Goal: Navigation & Orientation: Find specific page/section

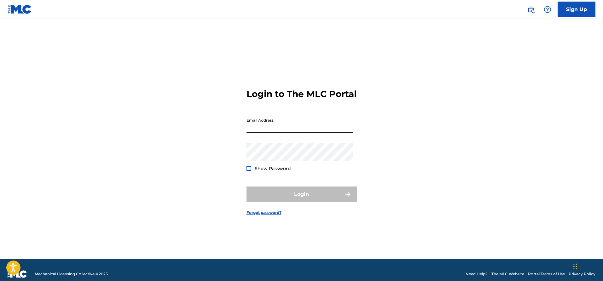
click at [276, 130] on input "Email Address" at bounding box center [300, 124] width 107 height 18
type input "[EMAIL_ADDRESS][DOMAIN_NAME]"
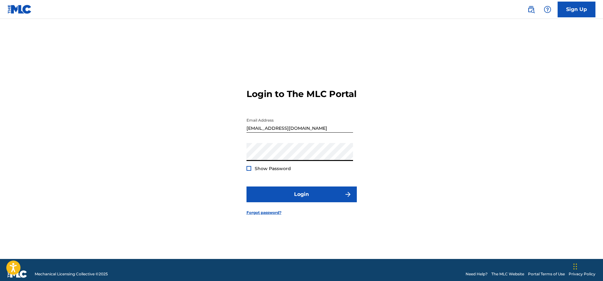
click at [247, 187] on button "Login" at bounding box center [302, 195] width 110 height 16
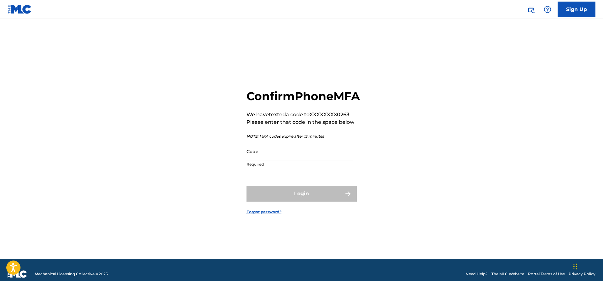
click at [269, 156] on input "Code" at bounding box center [300, 152] width 107 height 18
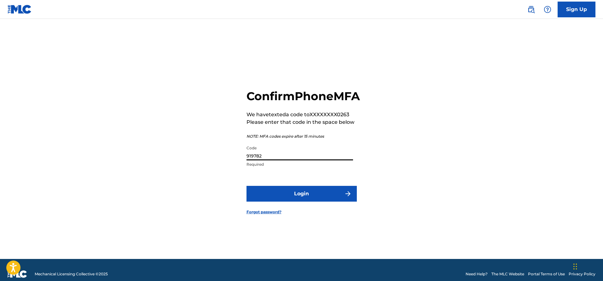
type input "919782"
click at [247, 186] on button "Login" at bounding box center [302, 194] width 110 height 16
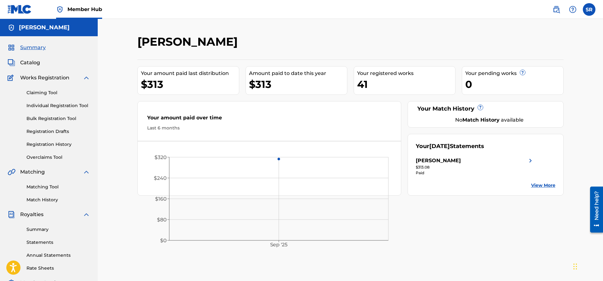
click at [43, 66] on div "Catalog" at bounding box center [49, 63] width 83 height 8
